Goal: Transaction & Acquisition: Subscribe to service/newsletter

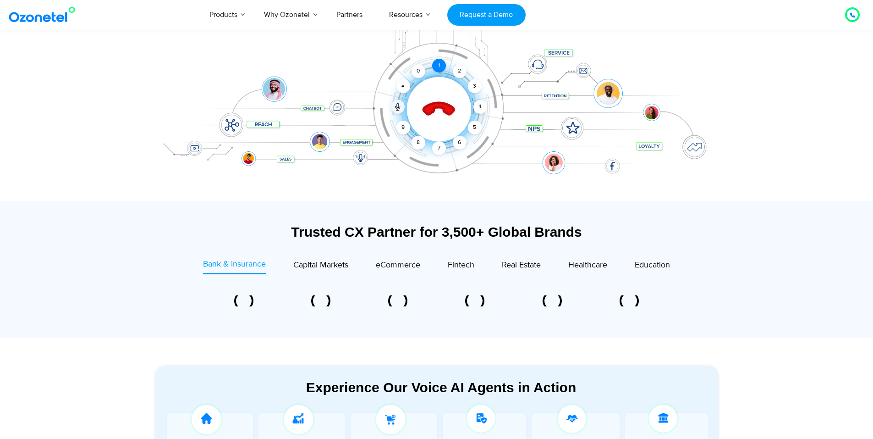
click at [438, 63] on div "1" at bounding box center [439, 66] width 14 height 14
click at [446, 113] on icon at bounding box center [438, 109] width 32 height 32
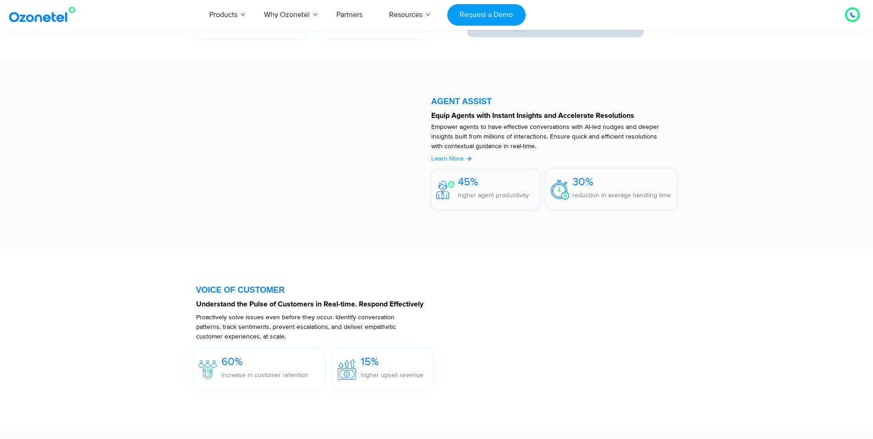
scroll to position [1168, 0]
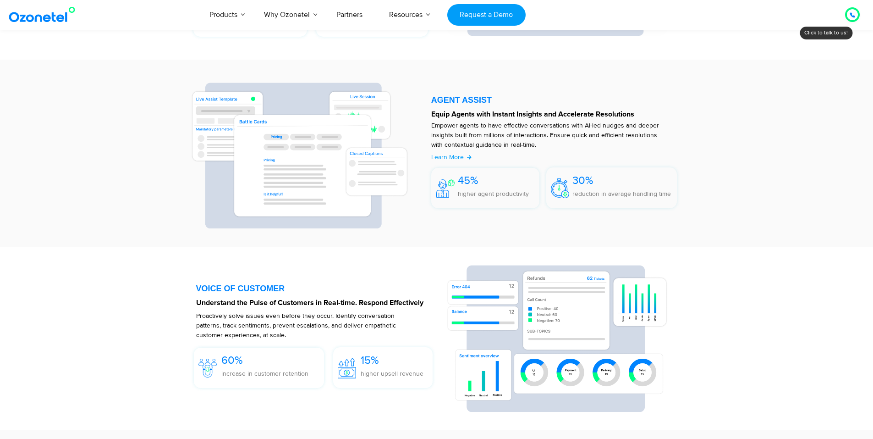
click at [850, 18] on div at bounding box center [852, 14] width 5 height 11
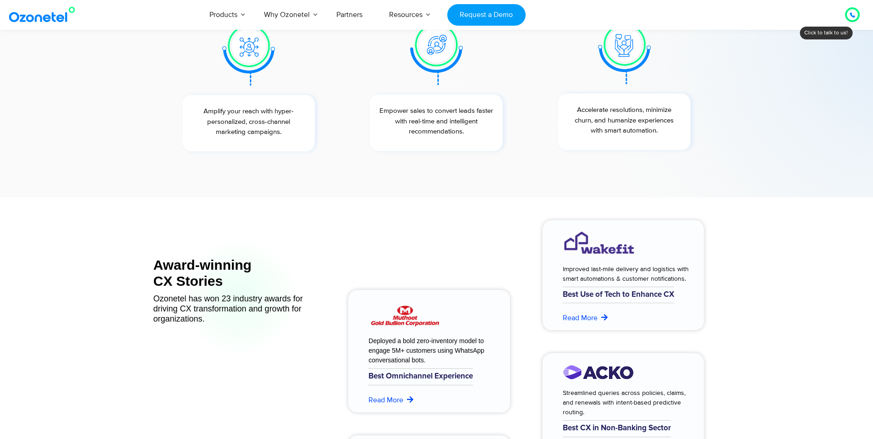
scroll to position [3482, 0]
click at [505, 19] on link "Request a Demo" at bounding box center [486, 15] width 78 height 22
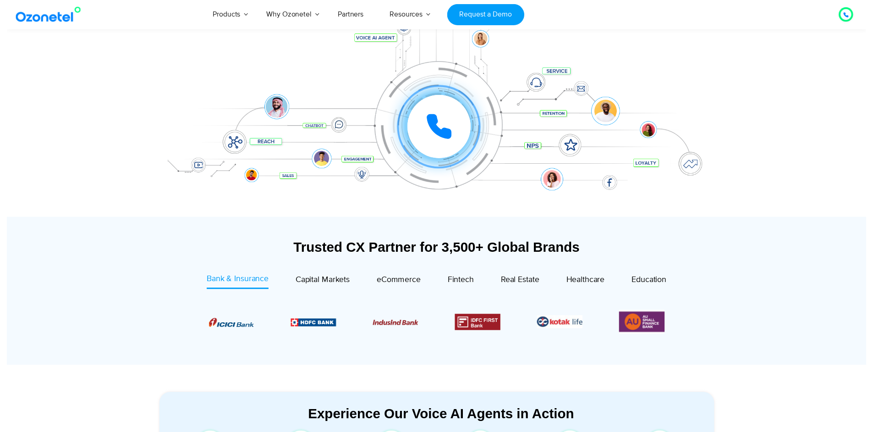
scroll to position [0, 0]
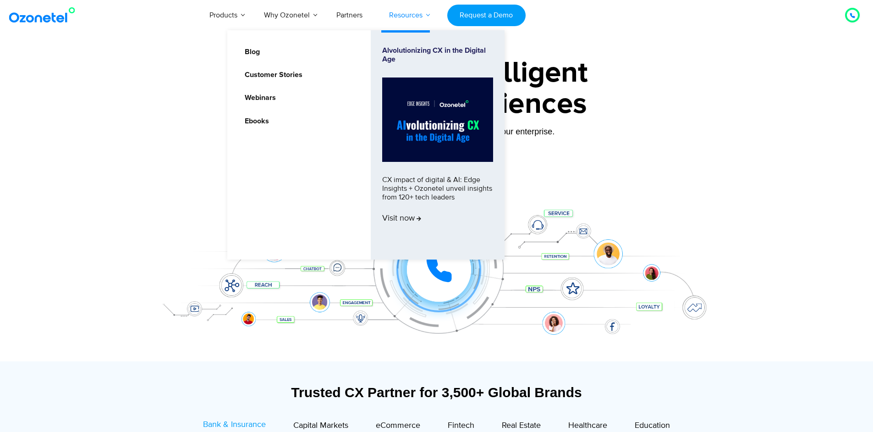
click at [421, 10] on link "Resources" at bounding box center [406, 15] width 60 height 30
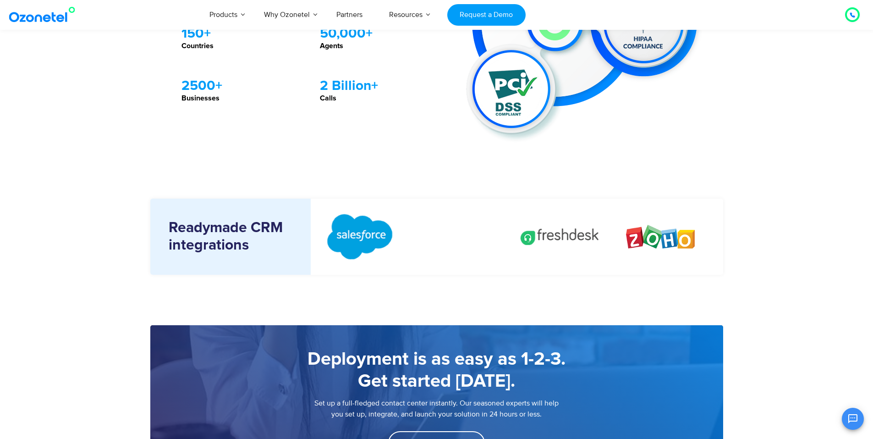
scroll to position [965, 0]
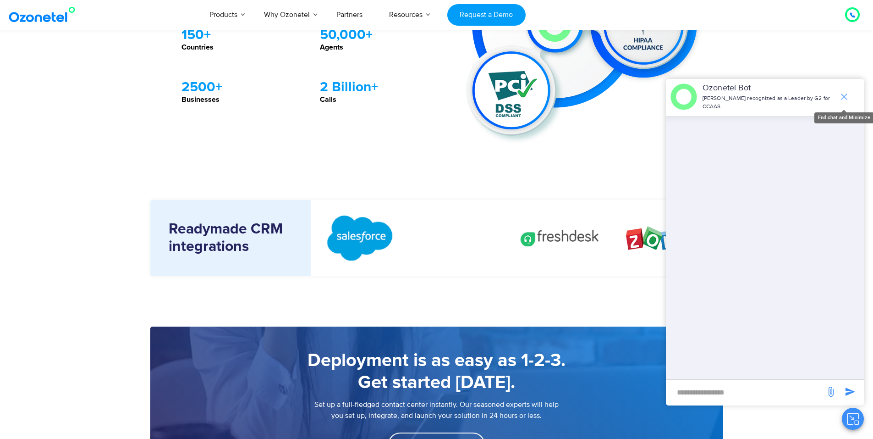
click at [846, 94] on icon "end chat or minimize" at bounding box center [844, 96] width 6 height 6
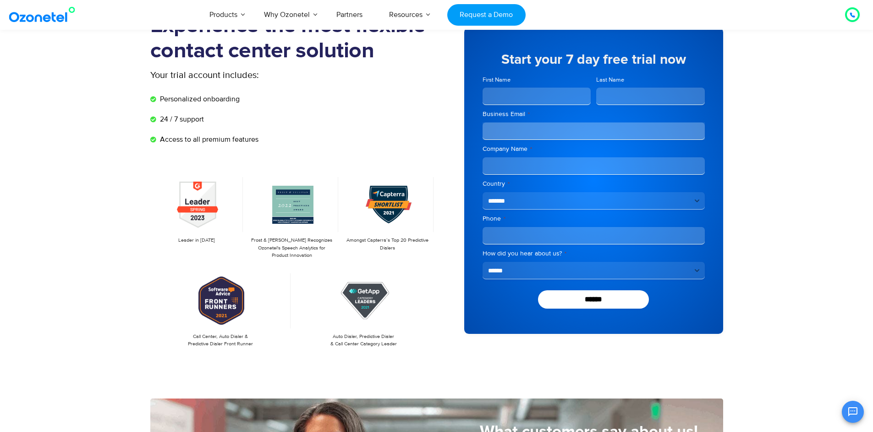
scroll to position [0, 0]
